Goal: Check status: Check status

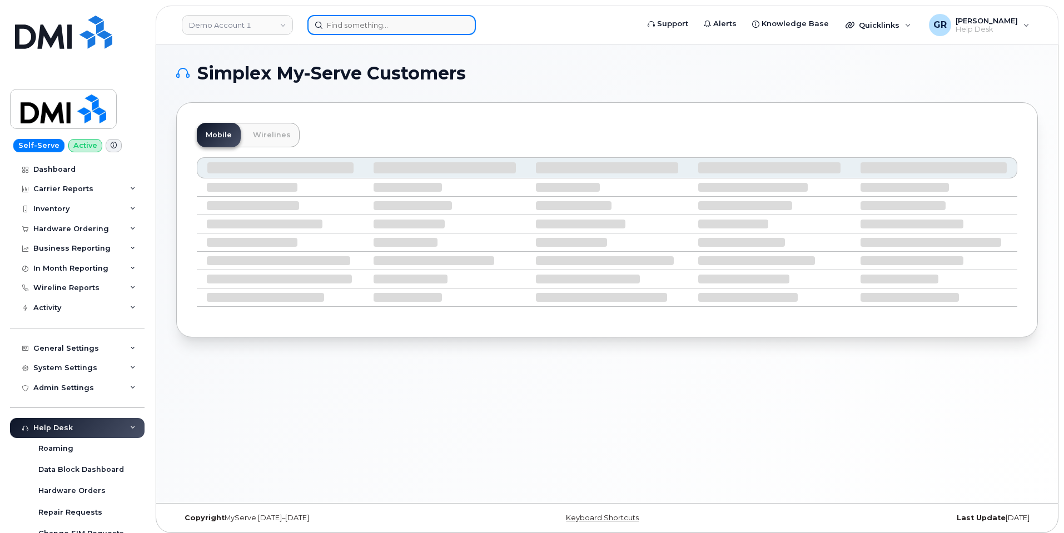
click at [375, 20] on input at bounding box center [391, 25] width 168 height 20
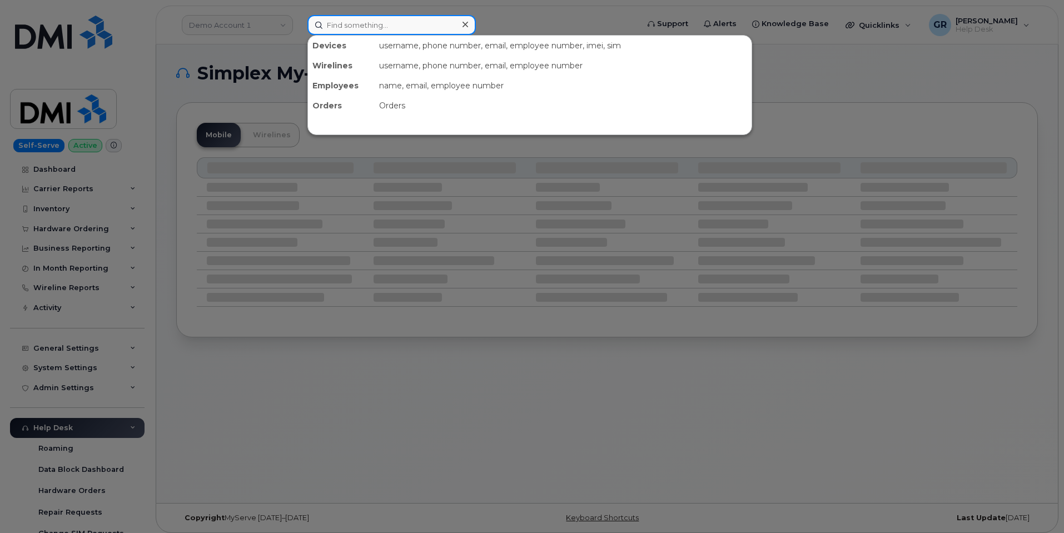
paste input "301049"
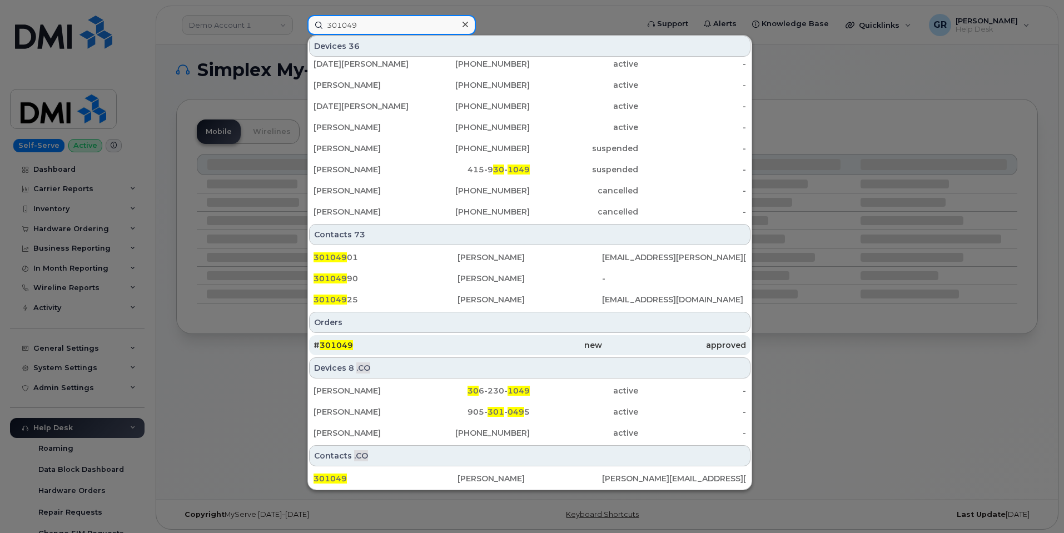
scroll to position [6, 0]
type input "301049"
click at [416, 345] on div "# 301049" at bounding box center [386, 345] width 144 height 11
click at [415, 352] on div "# 301049" at bounding box center [386, 345] width 144 height 20
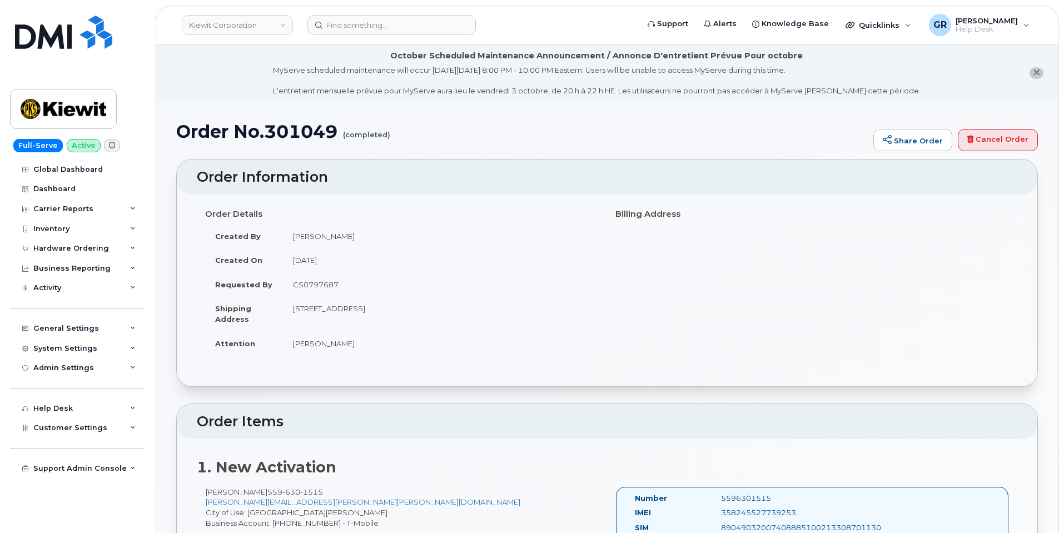
click at [464, 305] on td "118 Caddo Drive Abilene, TX 79602, Abilene, TX, 79602, USA" at bounding box center [441, 313] width 316 height 34
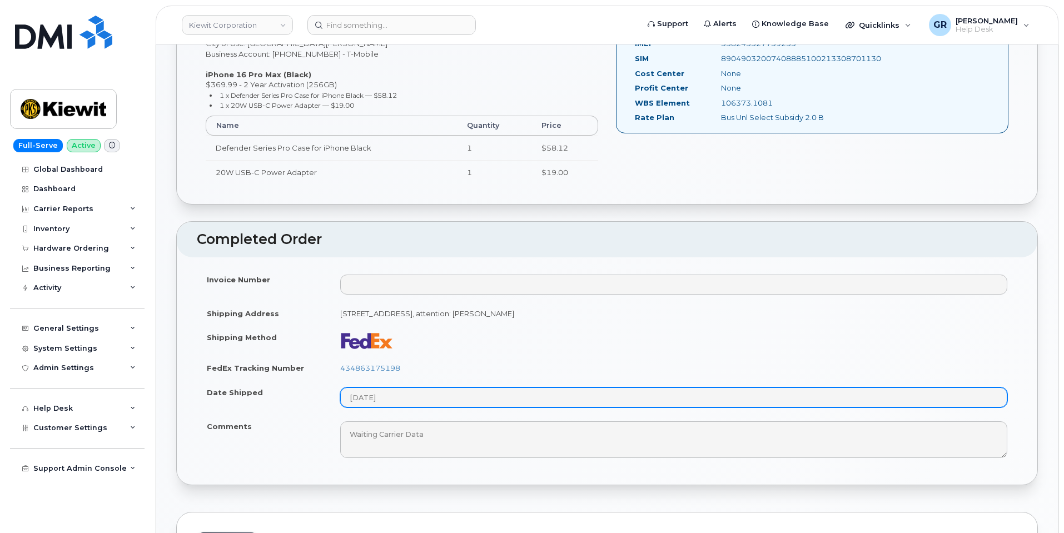
scroll to position [556, 0]
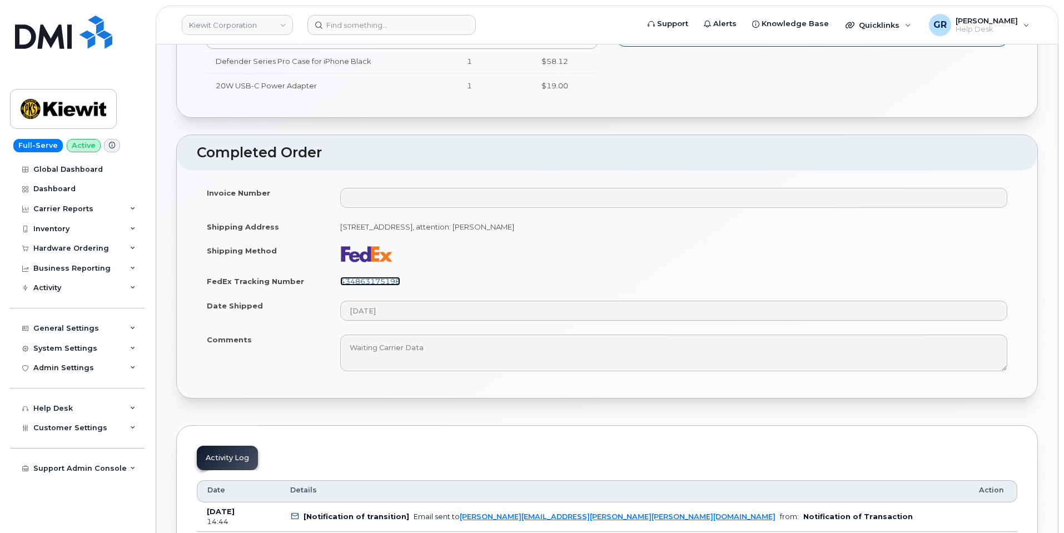
click at [379, 284] on link "434863175198" at bounding box center [370, 281] width 60 height 9
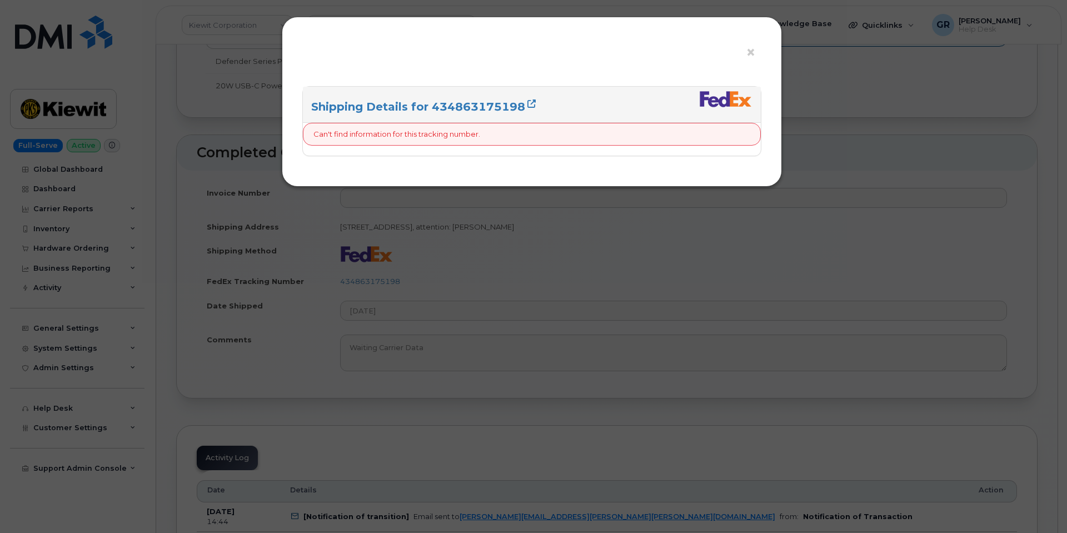
click at [494, 99] on div "Shipping Details for 434863175198" at bounding box center [532, 105] width 458 height 36
click at [521, 106] on link "Shipping Details for 434863175198" at bounding box center [423, 106] width 225 height 13
click at [414, 211] on div "× Shipping Details for 434863175198 Can't find information for this tracking nu…" at bounding box center [533, 266] width 1067 height 533
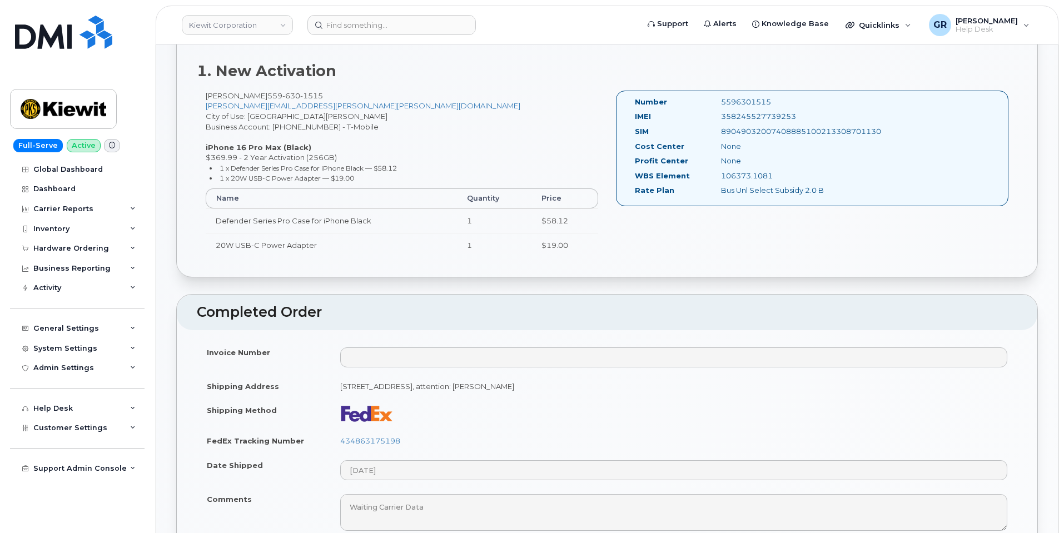
scroll to position [445, 0]
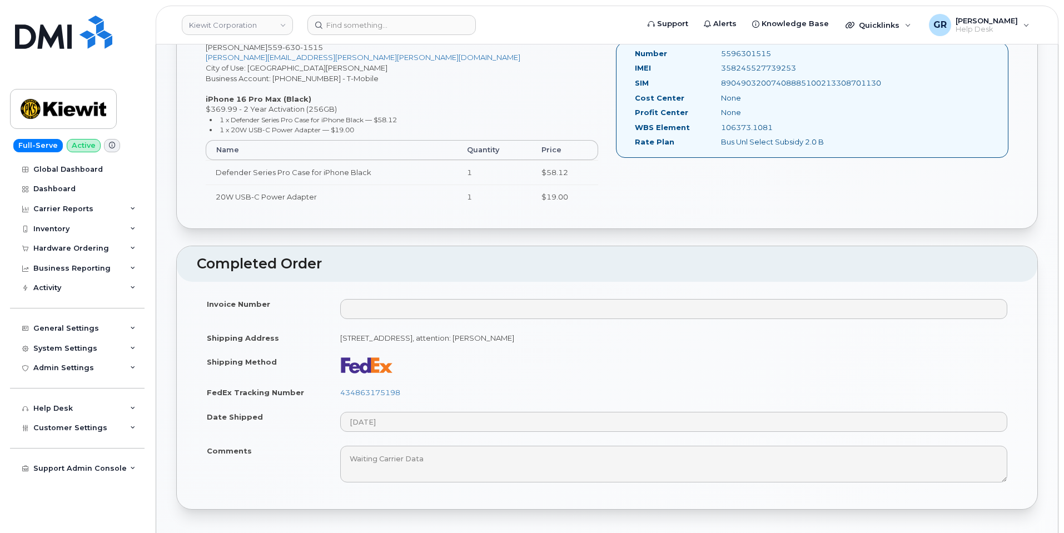
drag, startPoint x: 341, startPoint y: 341, endPoint x: 653, endPoint y: 342, distance: 311.9
click at [653, 342] on td "118 Caddo Drive Abilene, TX 79602, Abilene, TX, 79602, USA, attention: JEFF RICE" at bounding box center [673, 338] width 687 height 24
drag, startPoint x: 423, startPoint y: 390, endPoint x: 446, endPoint y: 396, distance: 24.7
click at [446, 397] on td "434863175198" at bounding box center [673, 392] width 687 height 24
click at [445, 390] on td "434863175198" at bounding box center [673, 392] width 687 height 24
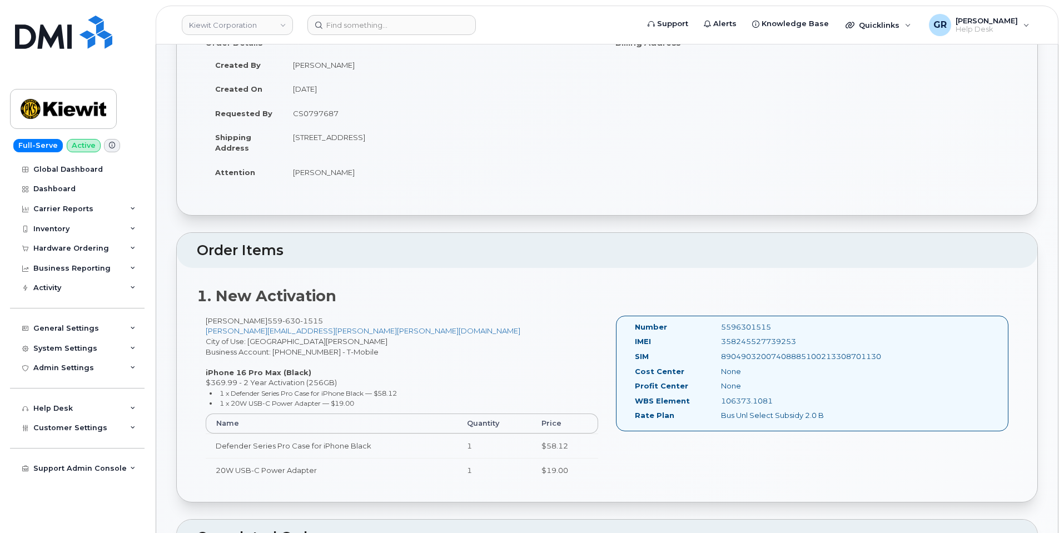
scroll to position [0, 0]
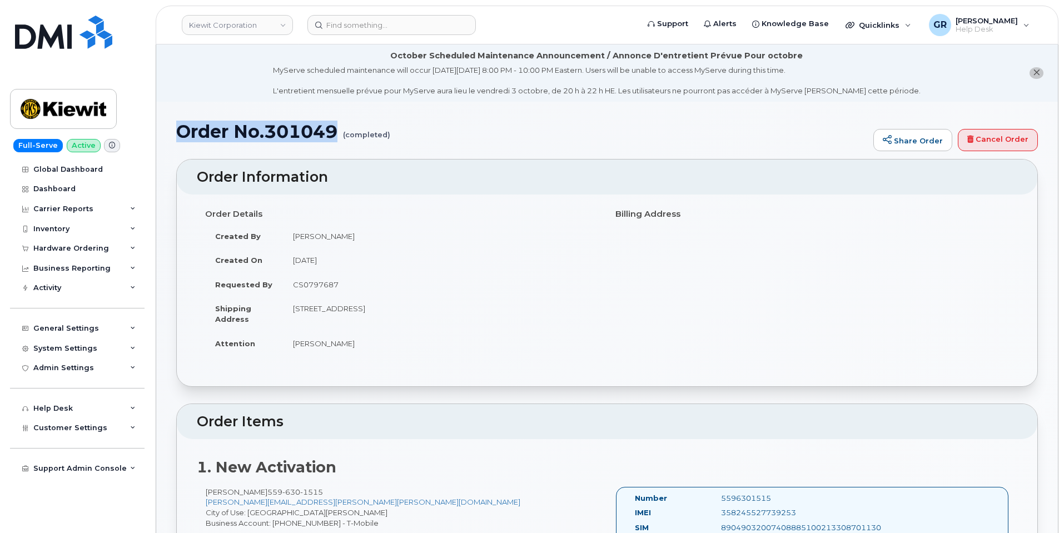
drag, startPoint x: 182, startPoint y: 133, endPoint x: 335, endPoint y: 127, distance: 153.0
click at [335, 127] on h1 "Order No.301049 (completed)" at bounding box center [522, 131] width 692 height 19
copy h1 "Order No.301049"
